Goal: Task Accomplishment & Management: Use online tool/utility

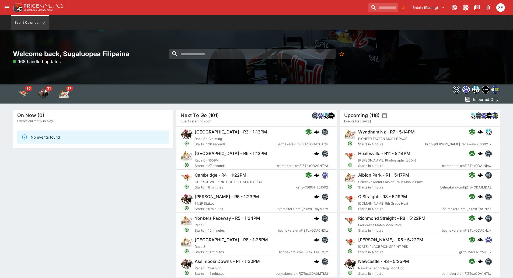
click at [7, 6] on icon "open drawer" at bounding box center [7, 7] width 5 height 3
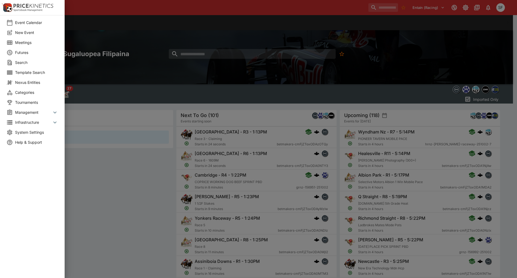
click at [31, 43] on span "Meetings" at bounding box center [36, 43] width 43 height 6
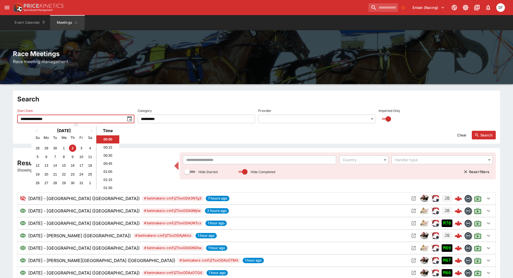
click at [86, 123] on input "**********" at bounding box center [70, 118] width 107 height 9
click at [37, 158] on div "5" at bounding box center [37, 156] width 7 height 7
type input "**********"
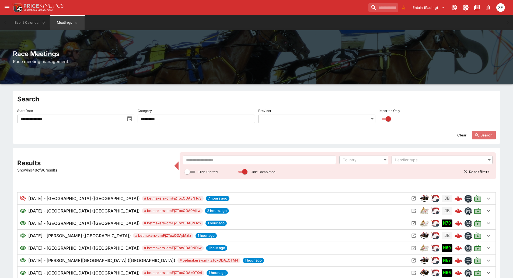
click at [485, 134] on button "Search" at bounding box center [484, 135] width 24 height 9
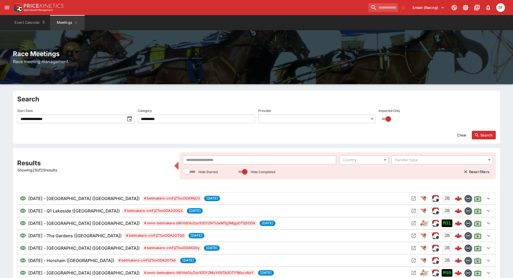
click at [217, 158] on input "text" at bounding box center [259, 159] width 153 height 9
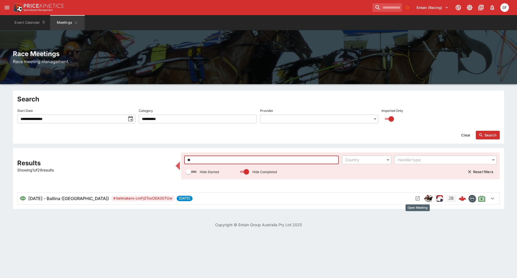
type input "**"
click at [417, 198] on icon "Open Meeting" at bounding box center [417, 197] width 5 height 5
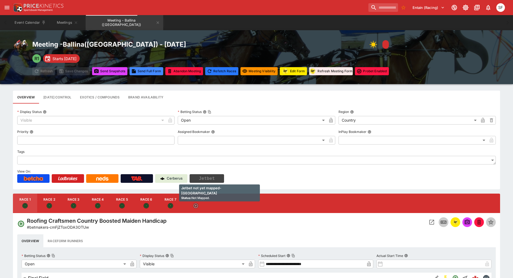
click at [214, 177] on button "Jetbet" at bounding box center [207, 178] width 34 height 9
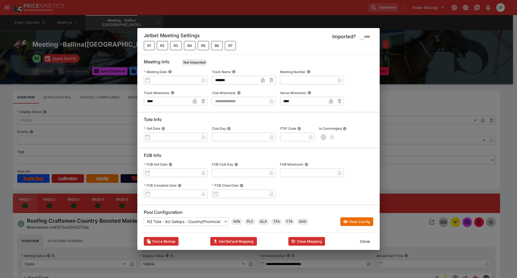
click at [235, 100] on input "text" at bounding box center [239, 101] width 55 height 9
click at [229, 110] on li "NSWC" at bounding box center [244, 109] width 64 height 9
type input "****"
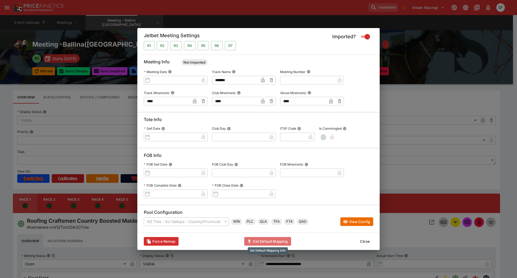
drag, startPoint x: 265, startPoint y: 238, endPoint x: 263, endPoint y: 236, distance: 3.3
click at [265, 237] on button "Get Default Mapping" at bounding box center [267, 241] width 47 height 9
type input "**********"
type input "**"
type input "**********"
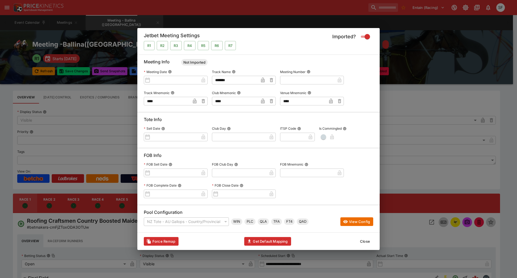
type input "**"
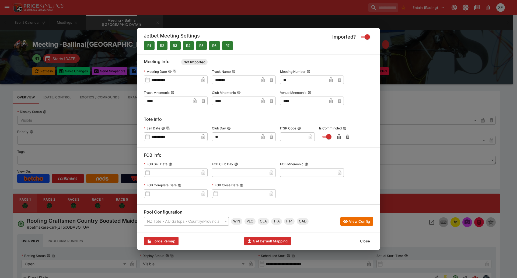
click at [367, 239] on button "Close" at bounding box center [365, 240] width 16 height 9
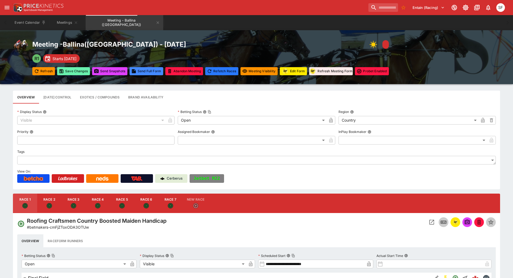
click at [82, 72] on button "Save Changes" at bounding box center [73, 71] width 33 height 8
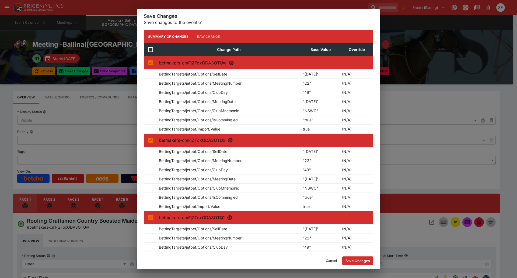
click at [365, 262] on button "Save Changes" at bounding box center [357, 260] width 31 height 9
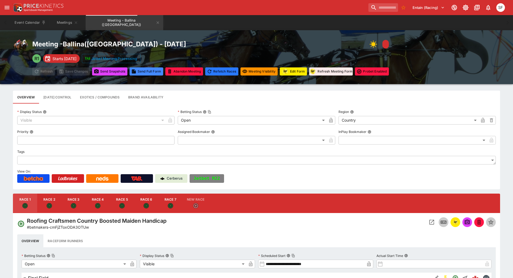
click at [327, 27] on div "Event Calendar Meetings Meeting - Ballina (AUS)" at bounding box center [256, 22] width 491 height 15
click at [218, 176] on button "Jetbet M22" at bounding box center [207, 178] width 34 height 9
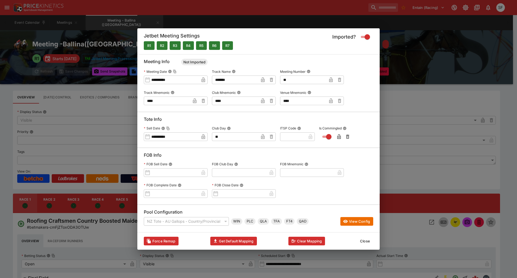
click at [365, 240] on button "Close" at bounding box center [365, 240] width 16 height 9
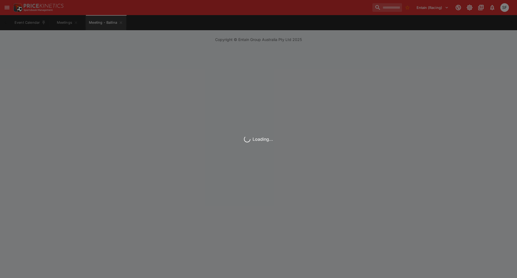
click at [316, 14] on div "Entain (Racing) 1 SF" at bounding box center [258, 7] width 517 height 15
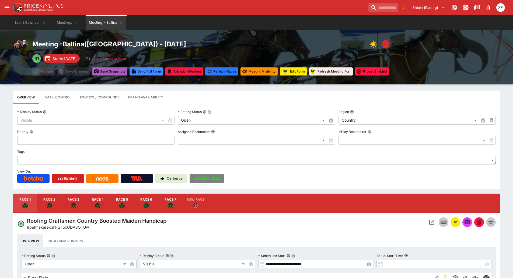
click at [116, 73] on button "Send Snapshot s" at bounding box center [109, 71] width 35 height 8
click at [430, 221] on icon "Open Event" at bounding box center [431, 222] width 6 height 6
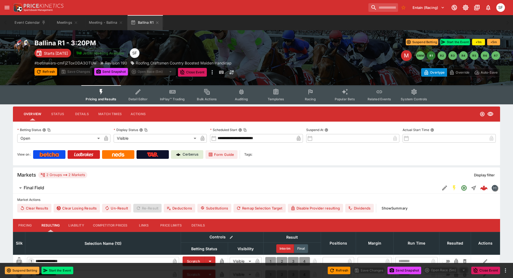
click at [145, 99] on span "Detail Editor" at bounding box center [137, 99] width 19 height 4
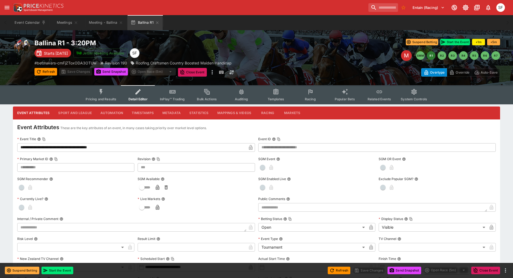
click at [250, 148] on icon "button" at bounding box center [250, 148] width 3 height 2
click at [87, 74] on button "Save Changes" at bounding box center [75, 72] width 33 height 8
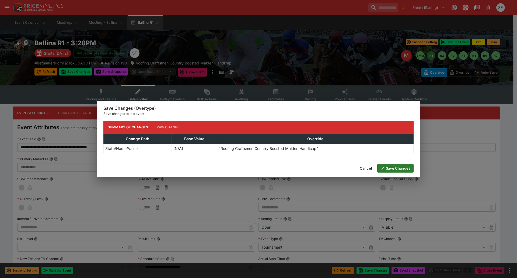
click at [385, 166] on button "Save Changes" at bounding box center [395, 168] width 36 height 9
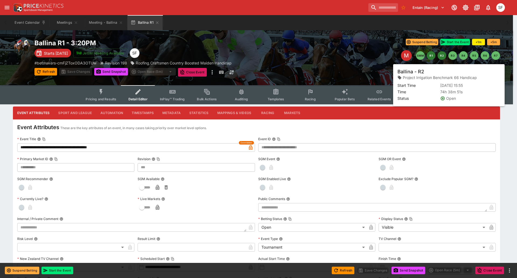
click at [443, 57] on button "R2" at bounding box center [441, 55] width 9 height 9
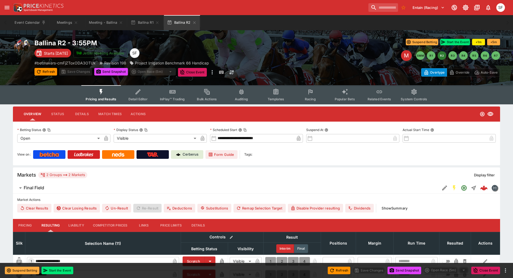
click at [133, 98] on span "Detail Editor" at bounding box center [137, 99] width 19 height 4
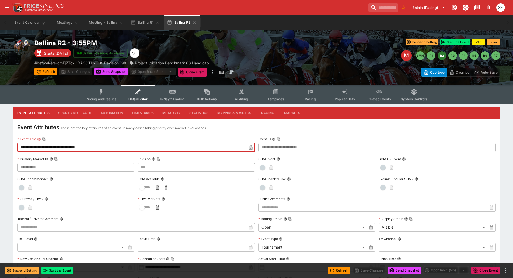
drag, startPoint x: 79, startPoint y: 146, endPoint x: 51, endPoint y: 146, distance: 27.7
click at [51, 146] on input "**********" at bounding box center [131, 147] width 229 height 9
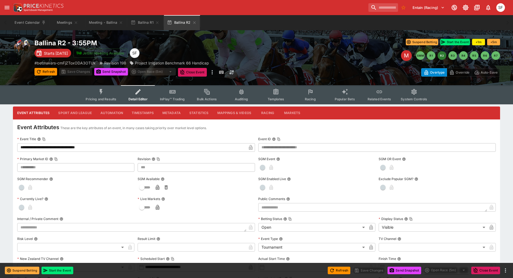
drag, startPoint x: 250, startPoint y: 147, endPoint x: 244, endPoint y: 146, distance: 6.2
click at [250, 147] on icon "button" at bounding box center [250, 147] width 3 height 5
click at [82, 73] on button "Save Changes" at bounding box center [75, 72] width 33 height 8
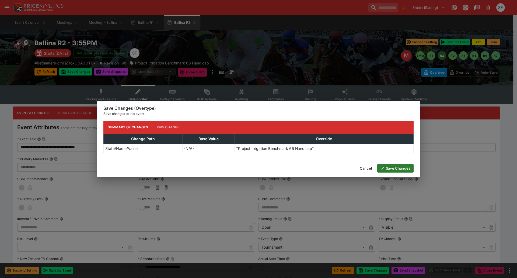
click at [401, 169] on button "Save Changes" at bounding box center [395, 168] width 36 height 9
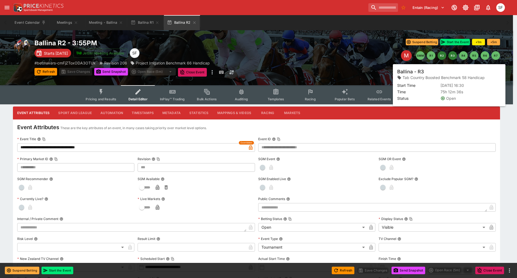
click at [452, 56] on button "R3" at bounding box center [452, 55] width 9 height 9
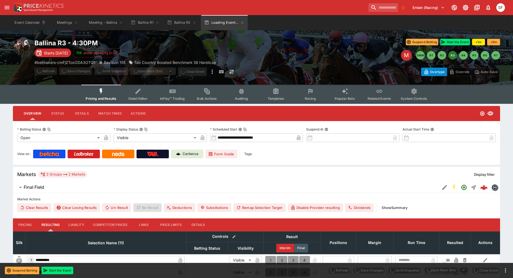
click at [140, 96] on button "Detail Editor" at bounding box center [138, 94] width 34 height 19
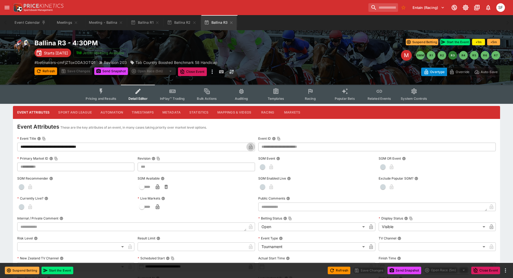
click at [252, 148] on icon "button" at bounding box center [250, 146] width 3 height 5
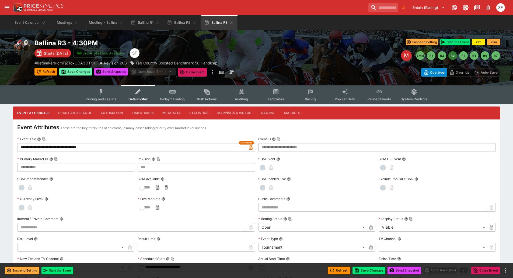
click at [85, 73] on button "Save Changes" at bounding box center [75, 72] width 33 height 8
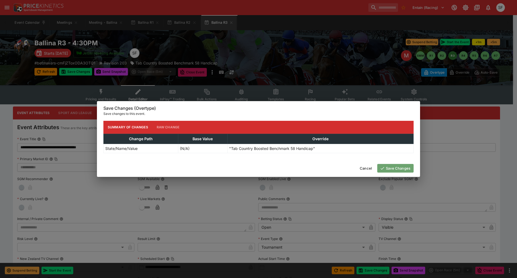
click at [399, 167] on button "Save Changes" at bounding box center [395, 168] width 36 height 9
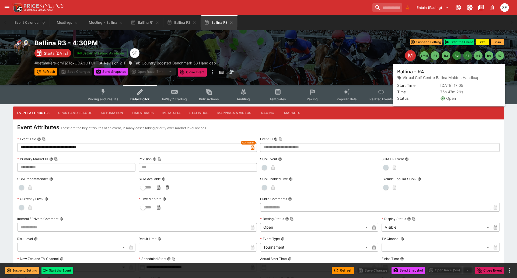
click at [465, 56] on button "R4" at bounding box center [467, 55] width 9 height 9
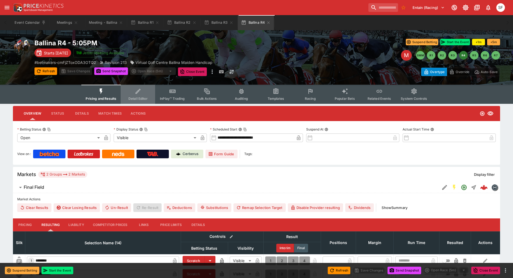
click at [140, 92] on icon "Event type filters" at bounding box center [137, 91] width 5 height 5
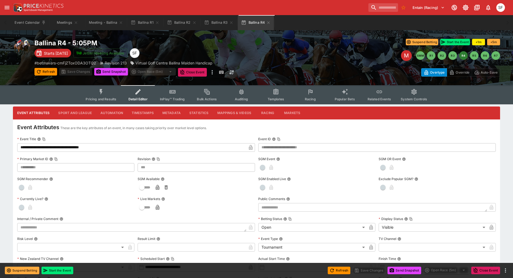
click at [251, 147] on icon "button" at bounding box center [250, 147] width 3 height 5
click at [84, 74] on button "Save Changes" at bounding box center [75, 72] width 33 height 8
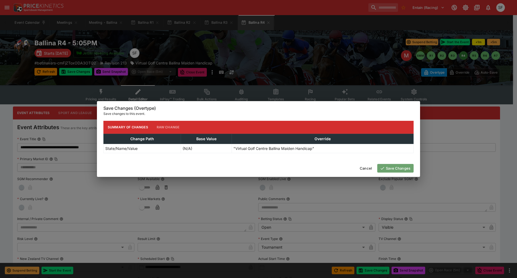
click at [407, 170] on button "Save Changes" at bounding box center [395, 168] width 36 height 9
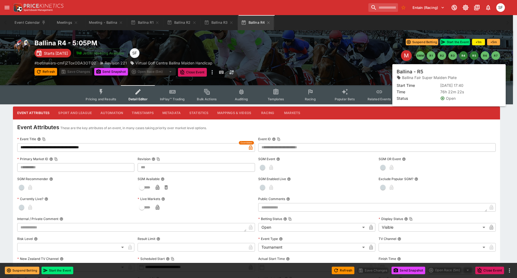
click at [475, 58] on button "R5" at bounding box center [474, 55] width 9 height 9
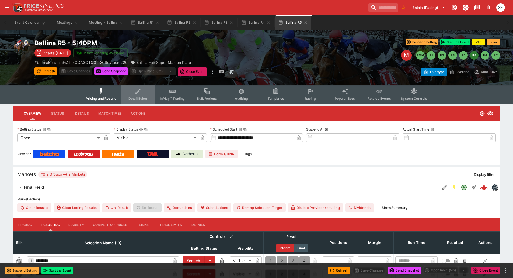
click at [146, 97] on span "Detail Editor" at bounding box center [137, 98] width 19 height 4
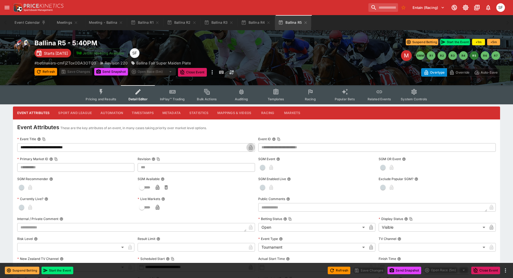
click at [251, 148] on icon "button" at bounding box center [250, 148] width 3 height 2
click at [87, 73] on button "Save Changes" at bounding box center [75, 72] width 33 height 8
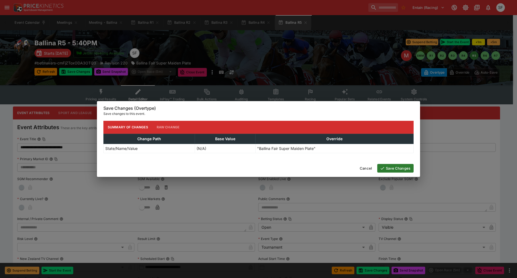
click at [394, 169] on button "Save Changes" at bounding box center [395, 168] width 36 height 9
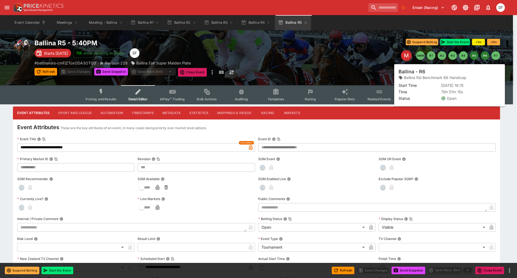
click at [484, 58] on button "R6" at bounding box center [484, 55] width 9 height 9
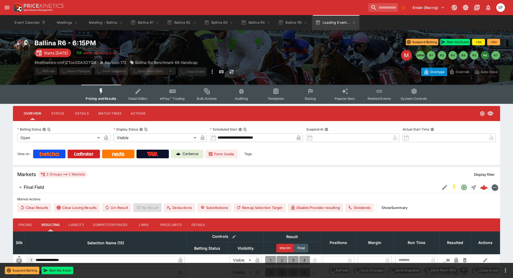
click at [143, 93] on button "Detail Editor" at bounding box center [138, 94] width 34 height 19
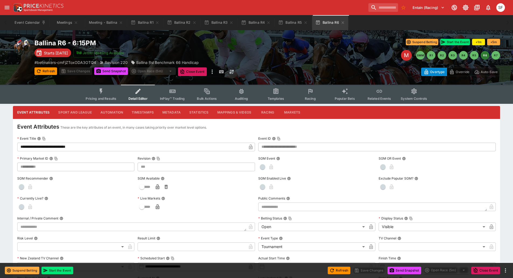
click at [251, 146] on icon "button" at bounding box center [250, 147] width 3 height 2
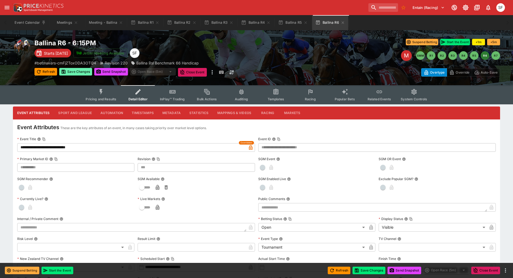
click at [80, 72] on button "Save Changes" at bounding box center [75, 72] width 33 height 8
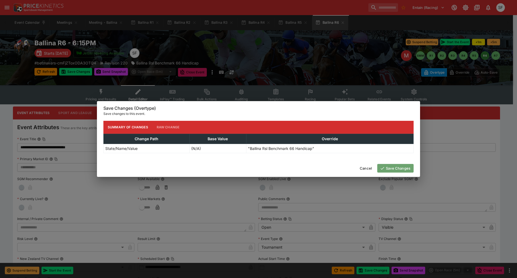
click at [406, 169] on button "Save Changes" at bounding box center [395, 168] width 36 height 9
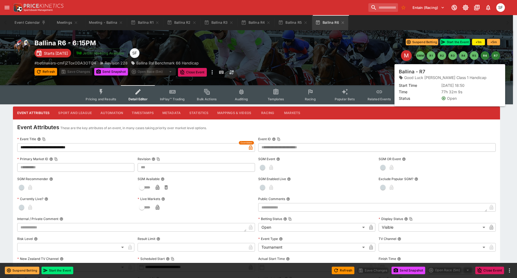
click at [498, 58] on button "R7" at bounding box center [495, 55] width 9 height 9
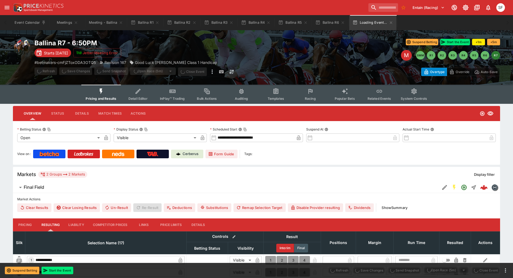
click at [136, 96] on button "Detail Editor" at bounding box center [138, 94] width 34 height 19
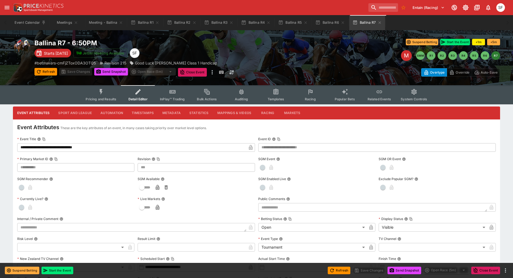
click at [252, 149] on icon "button" at bounding box center [250, 148] width 3 height 2
click at [85, 73] on button "Save Changes" at bounding box center [75, 72] width 33 height 8
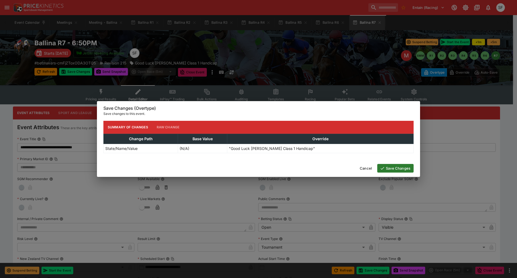
click at [387, 167] on button "Save Changes" at bounding box center [395, 168] width 36 height 9
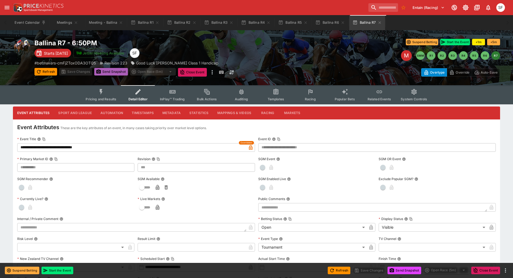
click at [121, 73] on button "Send Snapshot" at bounding box center [111, 72] width 34 height 8
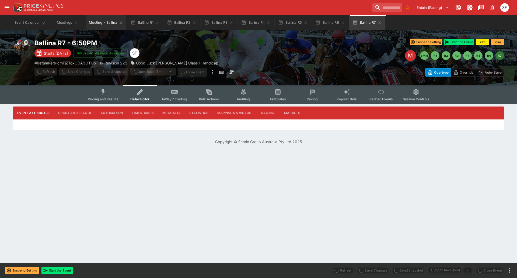
click at [108, 24] on button "Meeting - Ballina" at bounding box center [106, 22] width 41 height 15
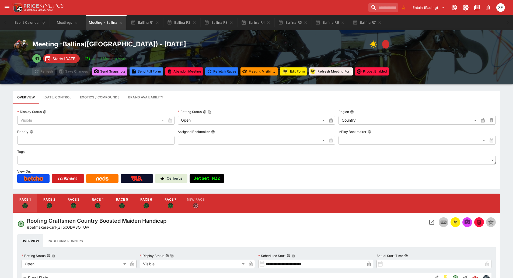
click at [112, 70] on button "Send Snapshot s" at bounding box center [109, 71] width 35 height 8
click at [196, 24] on icon "button" at bounding box center [194, 22] width 4 height 4
click at [195, 23] on icon "button" at bounding box center [194, 22] width 2 height 2
click at [195, 23] on icon "button" at bounding box center [194, 22] width 4 height 4
click at [195, 23] on icon "button" at bounding box center [194, 22] width 2 height 2
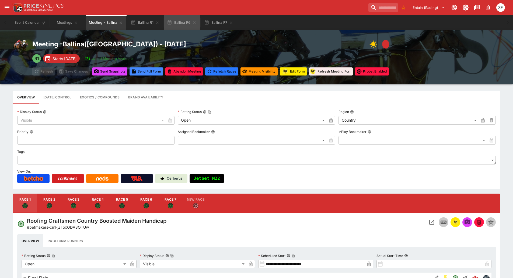
click at [195, 23] on icon "button" at bounding box center [194, 22] width 2 height 2
click at [230, 23] on icon "button" at bounding box center [231, 22] width 2 height 2
click at [158, 22] on icon "button" at bounding box center [157, 22] width 4 height 4
click at [120, 20] on button "Meeting - Ballina" at bounding box center [106, 22] width 41 height 15
click at [122, 21] on icon "Meeting - Ballina" at bounding box center [121, 22] width 4 height 4
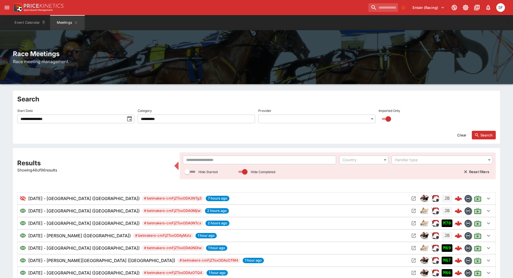
click at [217, 157] on input "text" at bounding box center [259, 159] width 153 height 9
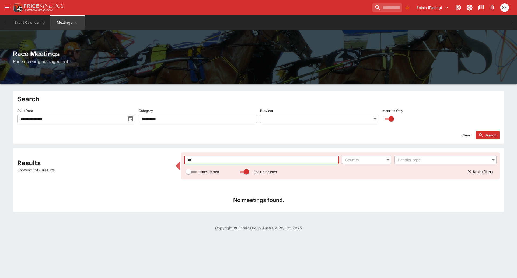
type input "***"
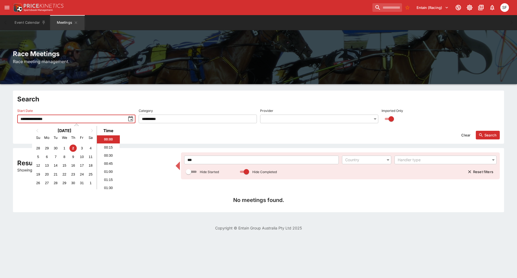
click at [73, 116] on input "**********" at bounding box center [71, 118] width 108 height 9
click at [39, 156] on div "5" at bounding box center [37, 156] width 7 height 7
type input "**********"
click at [490, 134] on button "Search" at bounding box center [488, 135] width 24 height 9
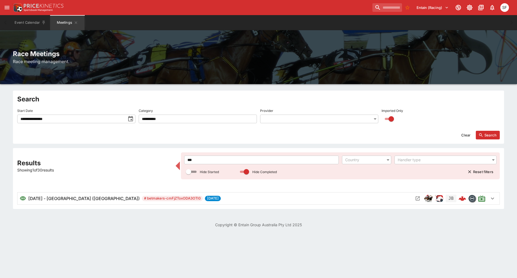
click at [417, 198] on icon "Open Meeting" at bounding box center [417, 197] width 5 height 5
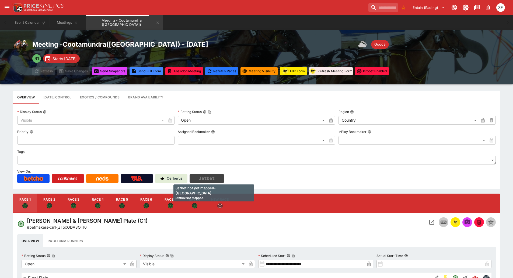
click at [212, 176] on button "Jetbet" at bounding box center [207, 178] width 34 height 9
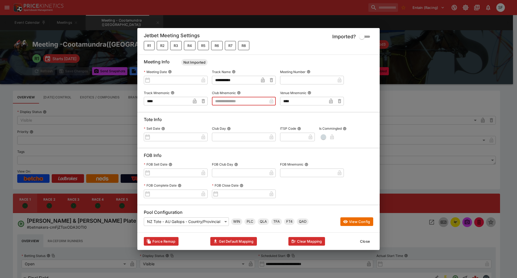
click at [255, 100] on input "text" at bounding box center [239, 101] width 55 height 9
click at [244, 118] on li "NSWR" at bounding box center [244, 118] width 64 height 9
type input "****"
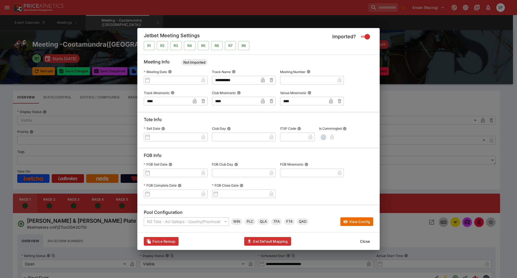
click at [276, 240] on button "Get Default Mapping" at bounding box center [267, 241] width 47 height 9
click at [285, 239] on button "Get Default Mapping" at bounding box center [267, 241] width 47 height 9
type input "**********"
type input "**"
type input "**********"
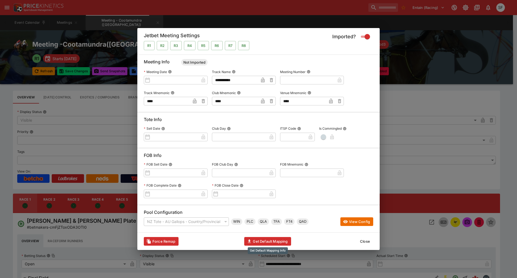
type input "**"
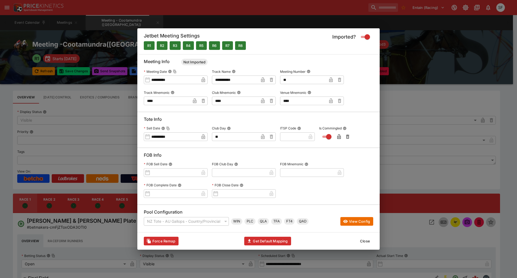
click at [366, 240] on button "Close" at bounding box center [365, 240] width 16 height 9
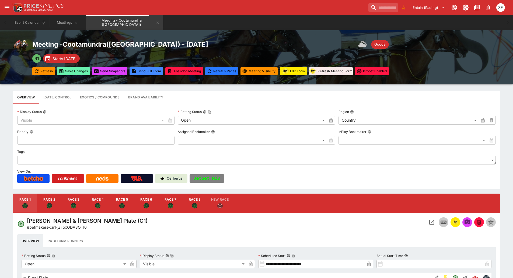
click at [75, 69] on button "Save Changes" at bounding box center [73, 71] width 33 height 8
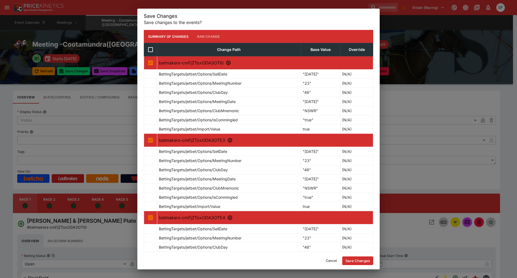
click at [359, 258] on button "Save Changes" at bounding box center [357, 260] width 31 height 9
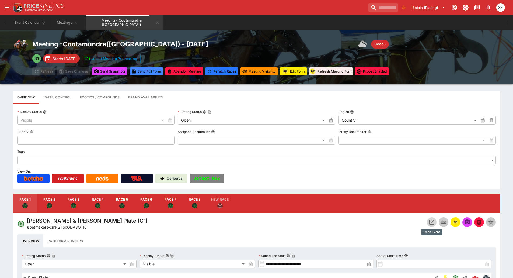
click at [430, 220] on icon "Open Event" at bounding box center [431, 222] width 6 height 6
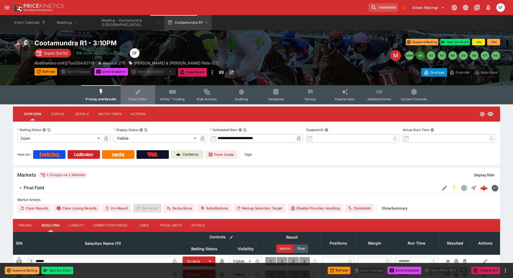
click at [139, 94] on icon "Event type filters" at bounding box center [138, 91] width 7 height 7
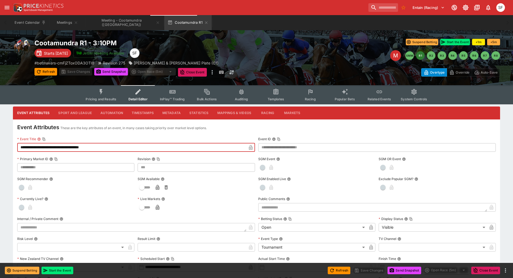
click at [83, 148] on input "**********" at bounding box center [131, 147] width 229 height 9
type input "**********"
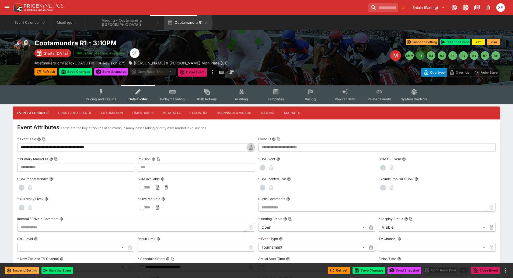
click at [251, 150] on icon "button" at bounding box center [250, 147] width 5 height 5
click at [83, 72] on button "Save Changes" at bounding box center [75, 72] width 33 height 8
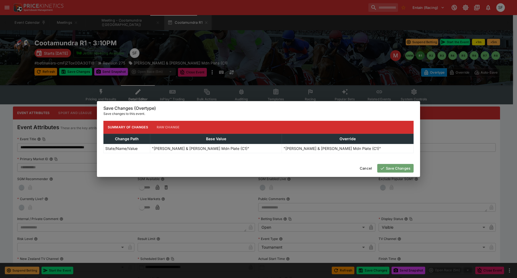
click at [391, 164] on button "Save Changes" at bounding box center [395, 168] width 36 height 9
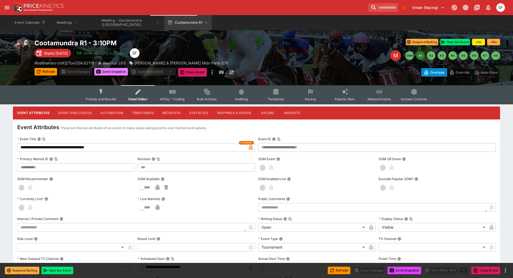
click at [120, 72] on button "Send Snapshot" at bounding box center [111, 72] width 34 height 8
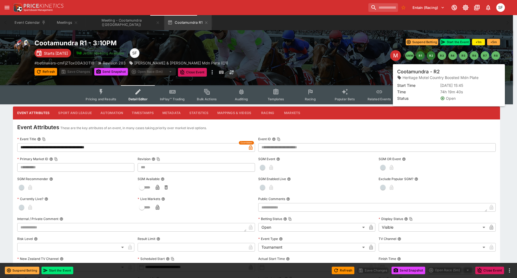
click at [433, 57] on button "R2" at bounding box center [431, 55] width 9 height 9
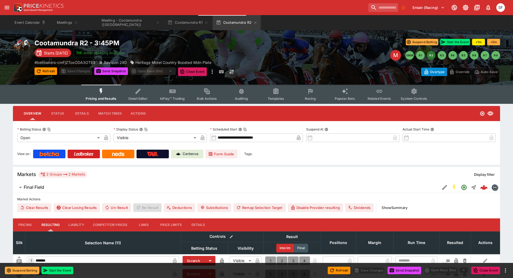
click at [137, 91] on icon "Event type filters" at bounding box center [138, 91] width 7 height 7
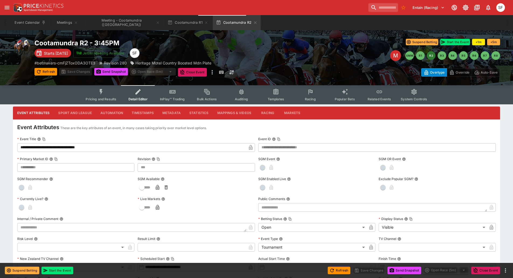
click at [249, 149] on icon "button" at bounding box center [250, 147] width 3 height 5
click at [76, 72] on button "Save Changes" at bounding box center [75, 72] width 33 height 8
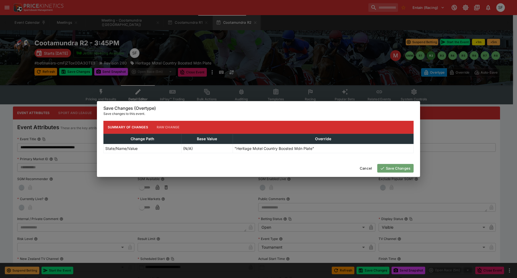
click at [398, 165] on button "Save Changes" at bounding box center [395, 168] width 36 height 9
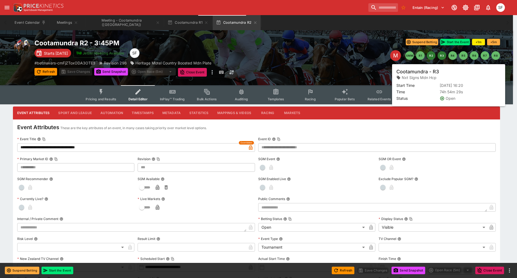
click at [443, 57] on button "R3" at bounding box center [441, 55] width 9 height 9
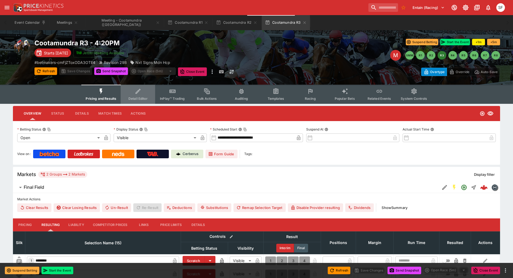
click at [142, 91] on icon "Event type filters" at bounding box center [138, 91] width 7 height 7
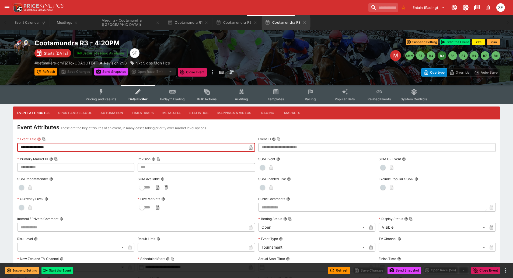
drag, startPoint x: 41, startPoint y: 148, endPoint x: 111, endPoint y: 142, distance: 70.5
click at [110, 142] on div "**********" at bounding box center [136, 143] width 238 height 17
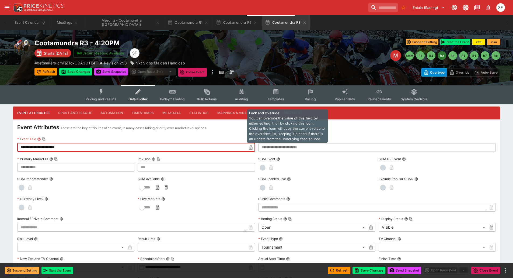
type input "**********"
click at [252, 150] on button "button" at bounding box center [250, 147] width 9 height 9
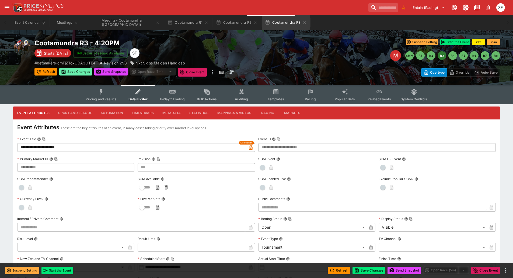
click at [86, 72] on button "Save Changes" at bounding box center [75, 72] width 33 height 8
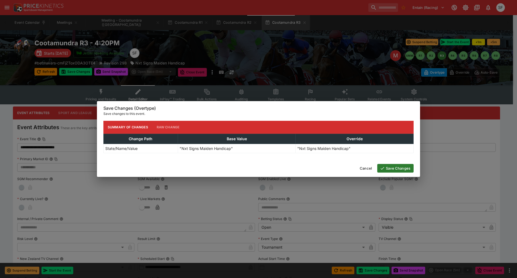
click at [387, 168] on button "Save Changes" at bounding box center [395, 168] width 36 height 9
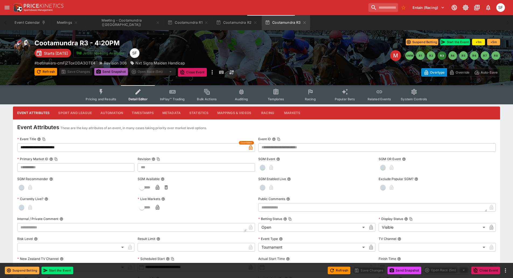
click at [119, 72] on button "Send Snapshot" at bounding box center [111, 72] width 34 height 8
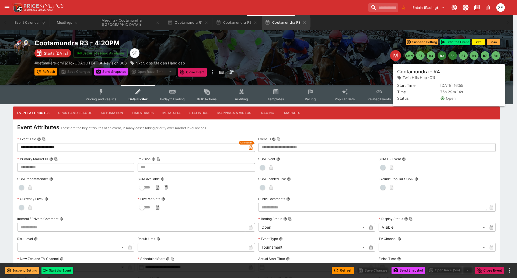
click at [452, 59] on button "R4" at bounding box center [452, 55] width 9 height 9
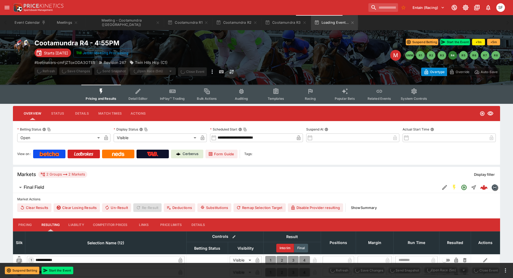
click at [129, 96] on button "Detail Editor" at bounding box center [138, 94] width 34 height 19
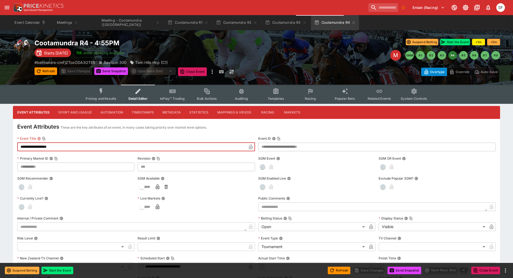
click at [43, 147] on input "**********" at bounding box center [131, 146] width 229 height 9
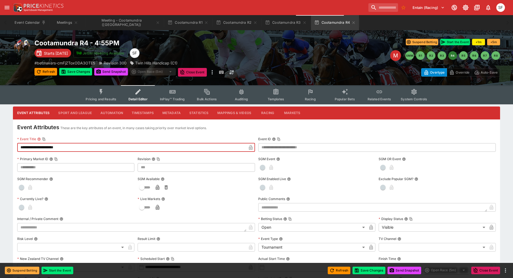
type input "**********"
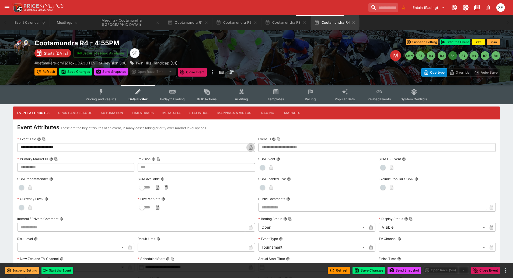
click at [250, 149] on icon "button" at bounding box center [250, 148] width 3 height 2
click at [73, 71] on button "Save Changes" at bounding box center [75, 72] width 33 height 8
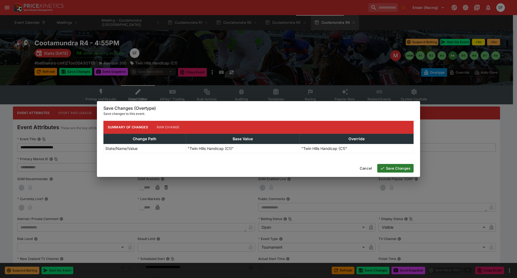
click at [395, 167] on button "Save Changes" at bounding box center [395, 168] width 36 height 9
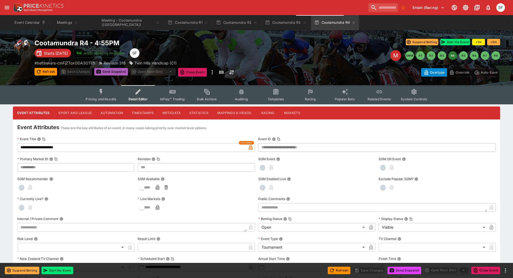
click at [117, 73] on button "Send Snapshot" at bounding box center [111, 72] width 34 height 8
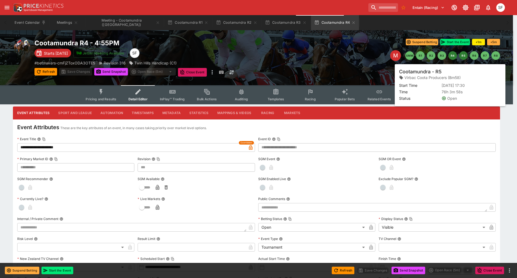
click at [462, 57] on button "R5" at bounding box center [463, 55] width 9 height 9
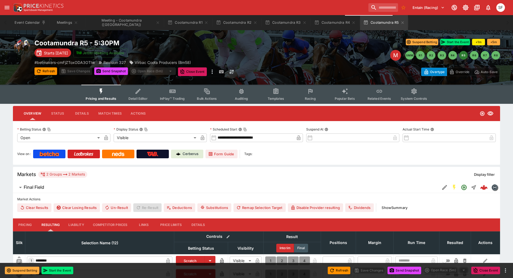
click at [138, 97] on span "Detail Editor" at bounding box center [137, 98] width 19 height 4
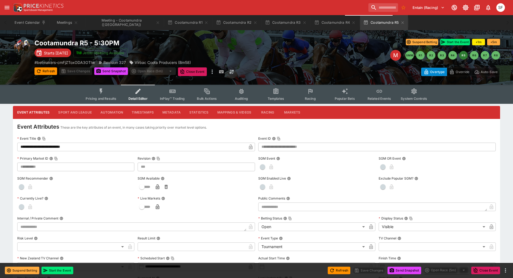
click at [64, 146] on input "**********" at bounding box center [131, 146] width 229 height 9
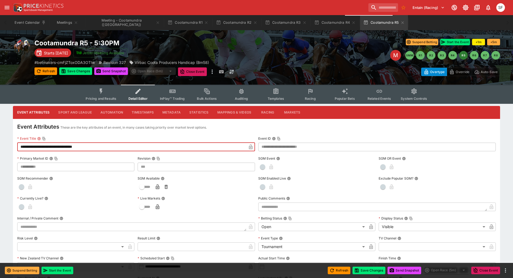
type input "**********"
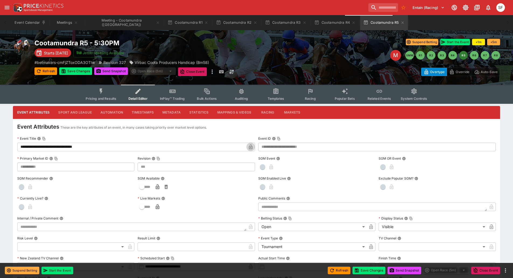
click at [249, 146] on icon "button" at bounding box center [250, 146] width 3 height 5
click at [82, 74] on button "Save Changes" at bounding box center [75, 71] width 33 height 8
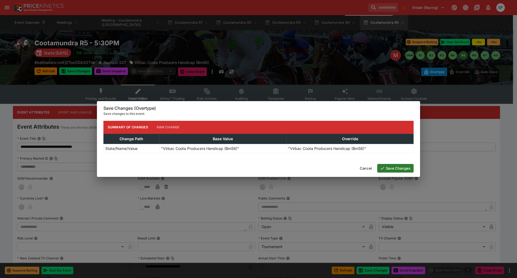
click at [387, 170] on button "Save Changes" at bounding box center [395, 168] width 36 height 9
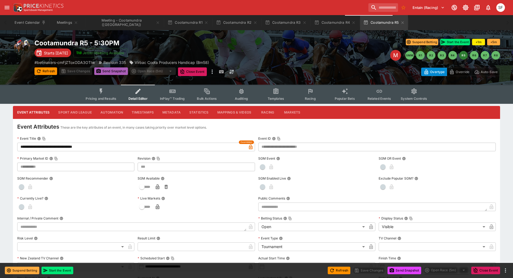
click at [116, 72] on button "Send Snapshot" at bounding box center [111, 71] width 34 height 8
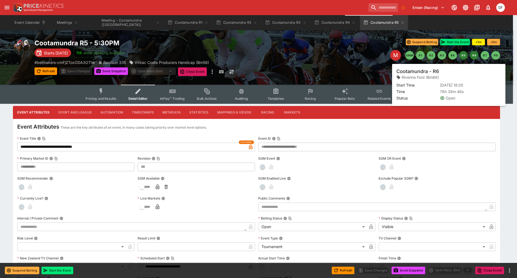
click at [475, 57] on button "R6" at bounding box center [474, 55] width 9 height 9
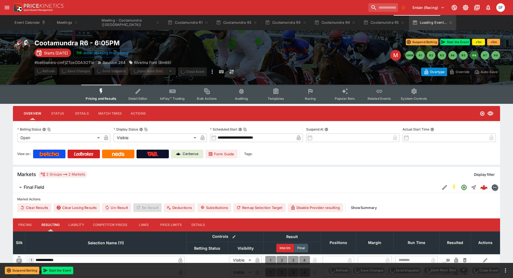
click at [139, 90] on icon "Event type filters" at bounding box center [138, 91] width 7 height 7
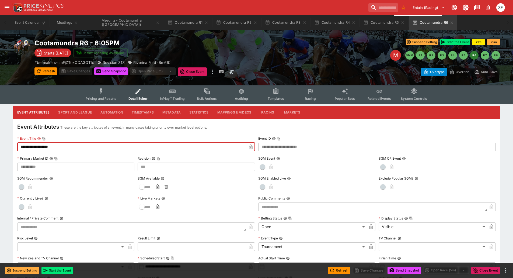
click at [46, 146] on input "**********" at bounding box center [131, 146] width 229 height 9
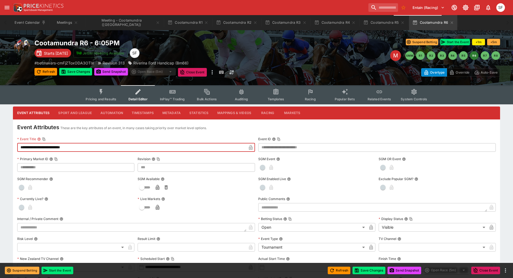
type input "**********"
drag, startPoint x: 249, startPoint y: 148, endPoint x: 246, endPoint y: 148, distance: 3.0
click at [249, 148] on icon "button" at bounding box center [250, 147] width 3 height 5
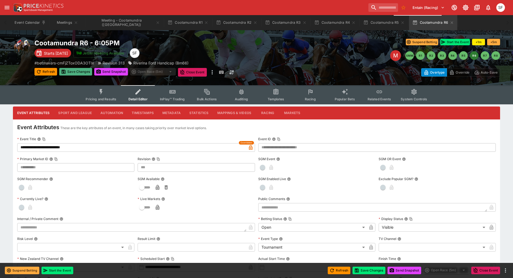
click at [73, 68] on button "Save Changes" at bounding box center [75, 72] width 33 height 8
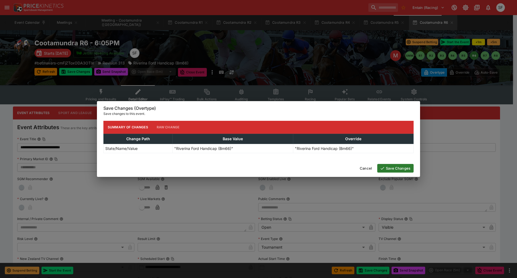
click at [383, 167] on icon "button" at bounding box center [382, 168] width 5 height 5
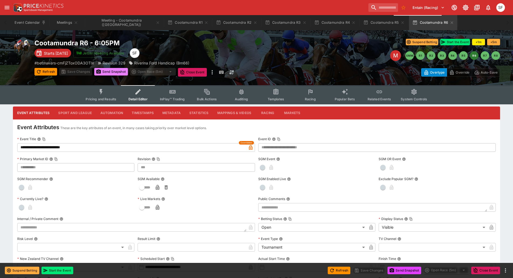
click at [113, 73] on button "Send Snapshot" at bounding box center [111, 72] width 34 height 8
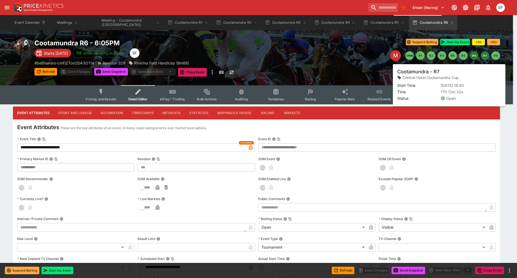
click at [485, 57] on button "R7" at bounding box center [484, 55] width 9 height 9
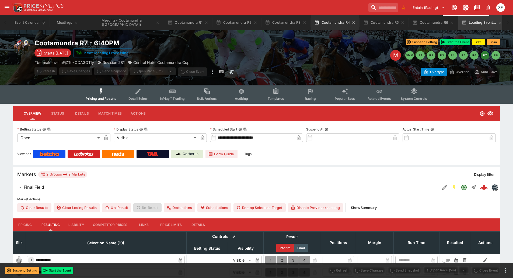
click at [137, 97] on span "Detail Editor" at bounding box center [137, 98] width 19 height 4
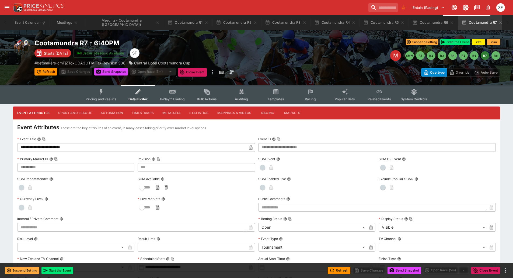
click at [84, 147] on input "**********" at bounding box center [131, 147] width 229 height 9
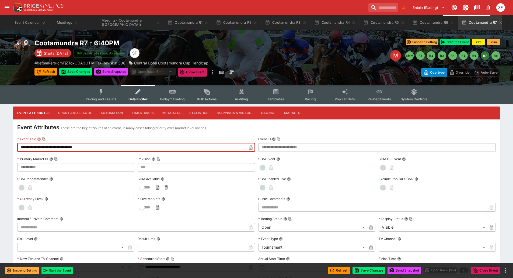
type input "**********"
click at [251, 148] on icon "button" at bounding box center [250, 148] width 3 height 2
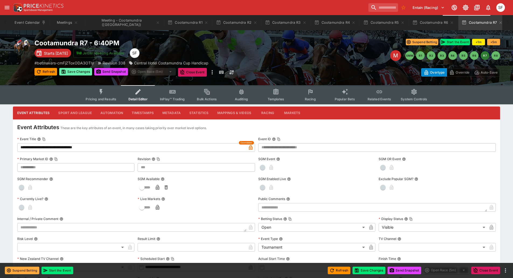
click at [82, 75] on button "Save Changes" at bounding box center [75, 72] width 33 height 8
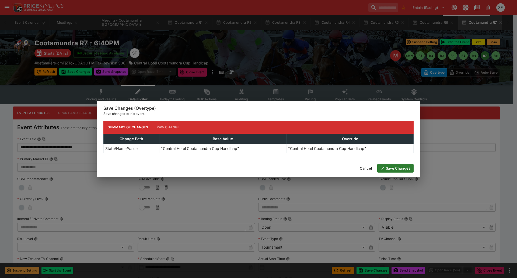
click at [407, 170] on button "Save Changes" at bounding box center [395, 168] width 36 height 9
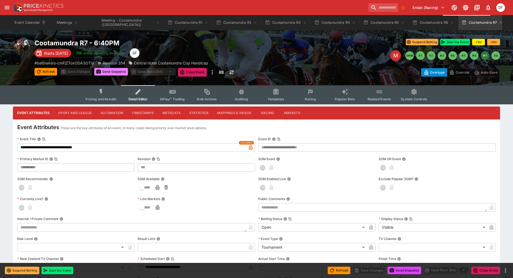
click at [120, 73] on button "Send Snapshot" at bounding box center [111, 72] width 34 height 8
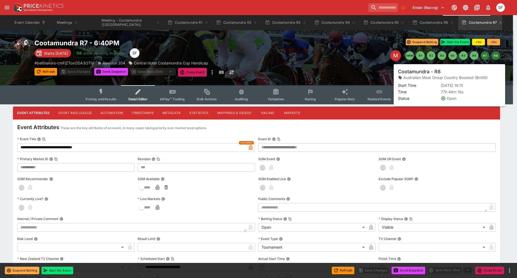
click at [498, 58] on button "R8" at bounding box center [495, 55] width 9 height 9
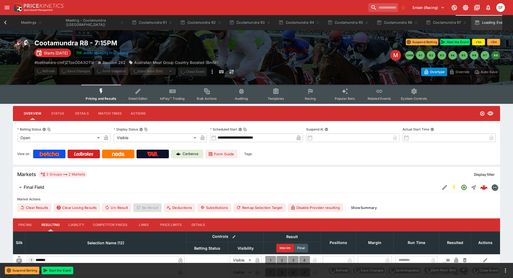
click at [136, 96] on span "Detail Editor" at bounding box center [137, 98] width 19 height 4
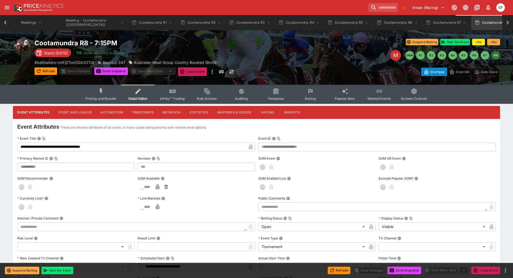
scroll to position [0, 37]
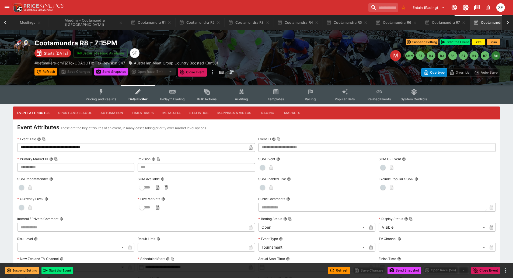
click at [93, 147] on input "**********" at bounding box center [131, 147] width 229 height 9
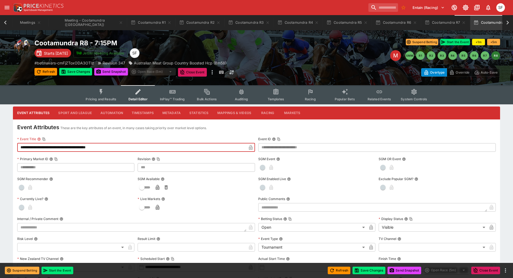
type input "**********"
click at [249, 149] on icon "button" at bounding box center [250, 148] width 3 height 2
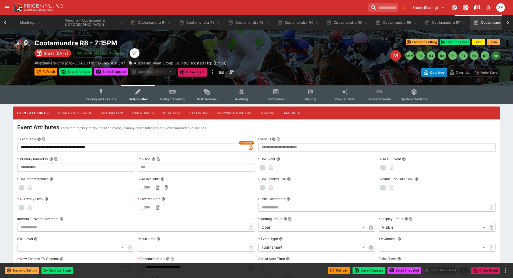
scroll to position [0, 34]
click at [85, 72] on button "Save Changes" at bounding box center [75, 72] width 33 height 8
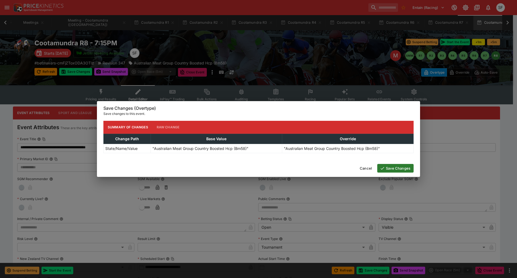
click at [392, 167] on button "Save Changes" at bounding box center [395, 168] width 36 height 9
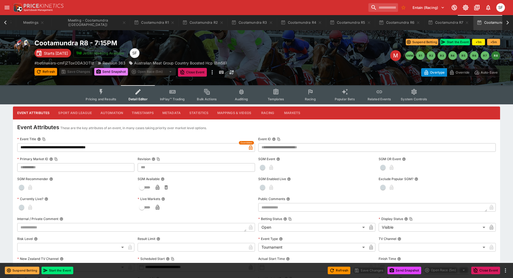
click at [118, 73] on button "Send Snapshot" at bounding box center [111, 72] width 34 height 8
